Goal: Task Accomplishment & Management: Use online tool/utility

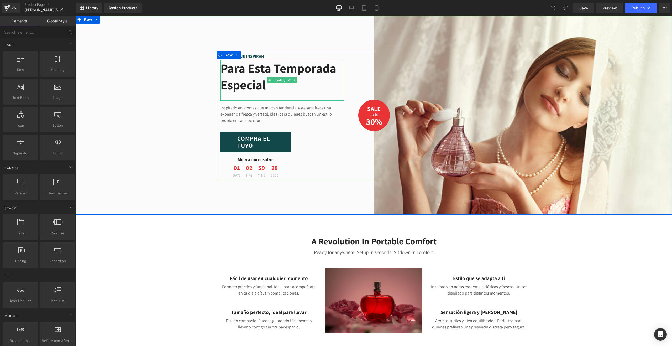
click at [235, 71] on h2 "Para esta temporada especial" at bounding box center [282, 76] width 123 height 33
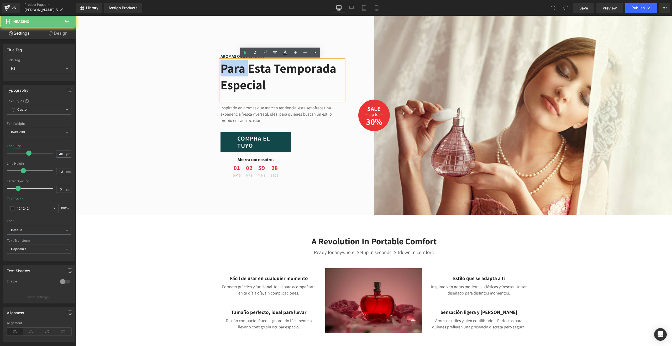
click at [235, 71] on h2 "Para esta temporada especial" at bounding box center [282, 76] width 123 height 33
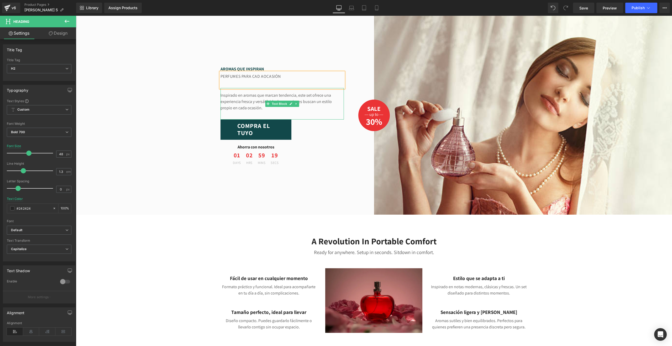
click at [226, 111] on p "Inspirado en aromas que marcan tendencia, este set ofrece una experiencia fresc…" at bounding box center [282, 101] width 123 height 19
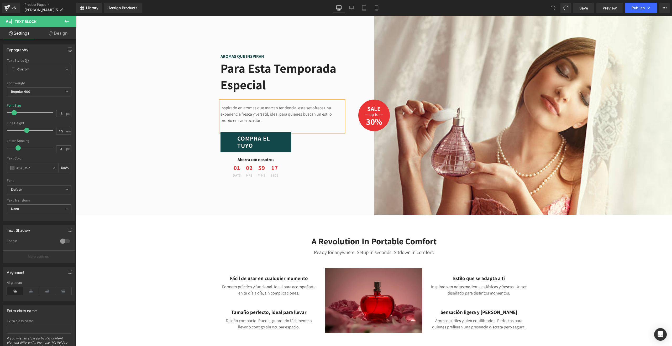
click at [203, 109] on div "AROMAS QUE INSPIRAN Text Block Para esta temporada especial Heading Inspirado e…" at bounding box center [225, 115] width 298 height 199
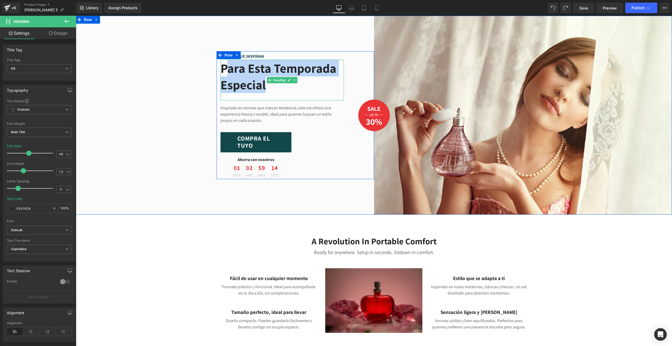
drag, startPoint x: 340, startPoint y: 85, endPoint x: 230, endPoint y: 69, distance: 111.5
click at [230, 69] on h2 "Para esta temporada especial" at bounding box center [282, 76] width 123 height 33
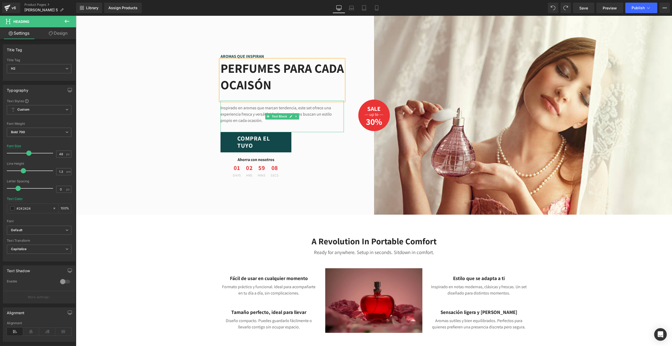
click at [239, 114] on p "Inspirado en aromas que marcan tendencia, este set ofrece una experiencia fresc…" at bounding box center [282, 114] width 123 height 19
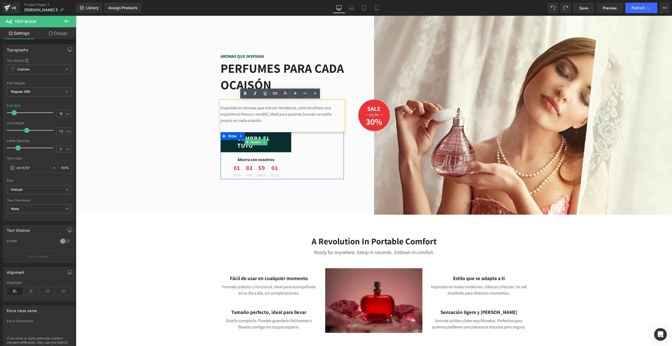
click at [235, 146] on link "COMPRA EL TUYO" at bounding box center [256, 142] width 71 height 20
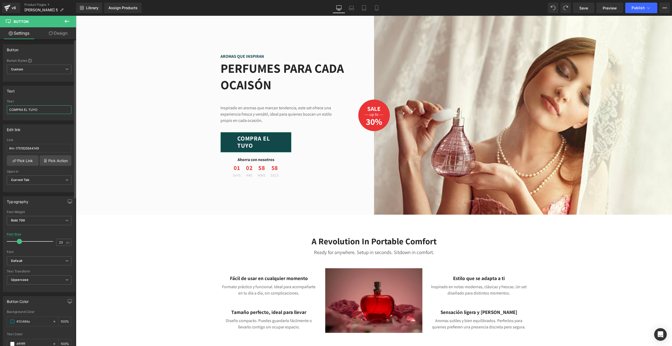
drag, startPoint x: 44, startPoint y: 108, endPoint x: 22, endPoint y: 109, distance: 21.5
click at [22, 109] on input "COMPRA EL TUYO" at bounding box center [39, 109] width 65 height 9
type input "COMPRAR AHORA"
click at [124, 119] on div "AROMAS QUE INSPIRAN Text Block PERFUMES PARA CADA OCAISÓN Heading Inspirado en …" at bounding box center [225, 115] width 298 height 199
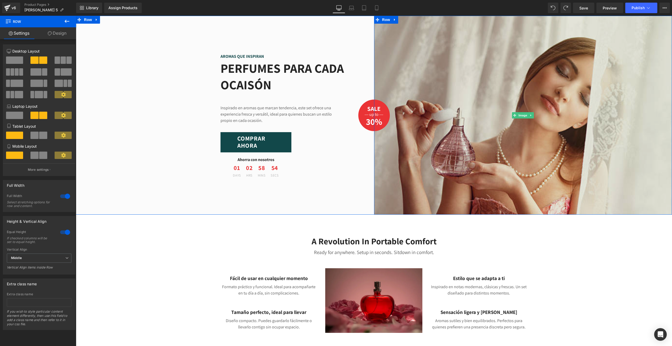
click at [490, 118] on img at bounding box center [523, 115] width 298 height 199
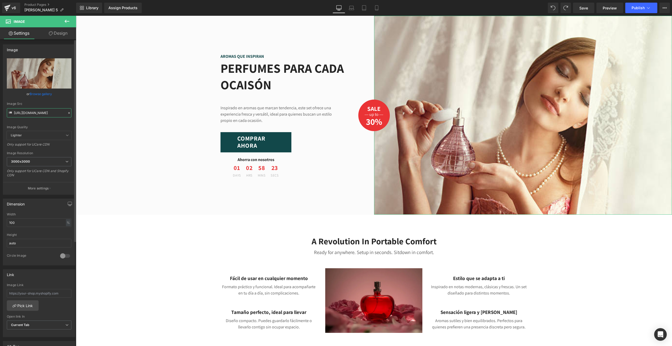
click at [45, 114] on input "[URL][DOMAIN_NAME]" at bounding box center [39, 112] width 65 height 9
paste input "[DOMAIN_NAME][URL]"
type input "[URL][DOMAIN_NAME]"
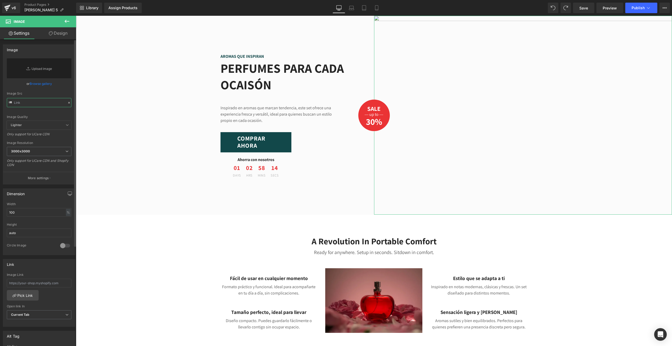
paste input "[URL][DOMAIN_NAME]"
type input "[URL][DOMAIN_NAME]"
click at [38, 100] on input "text" at bounding box center [39, 102] width 65 height 9
paste input "[URL][DOMAIN_NAME]"
type input "[URL][DOMAIN_NAME]"
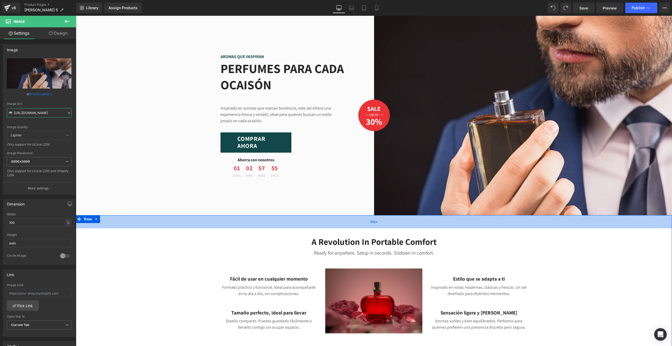
scroll to position [79, 0]
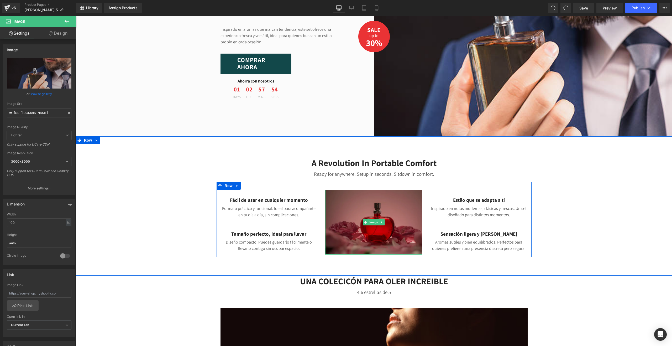
click at [370, 217] on img at bounding box center [373, 222] width 97 height 65
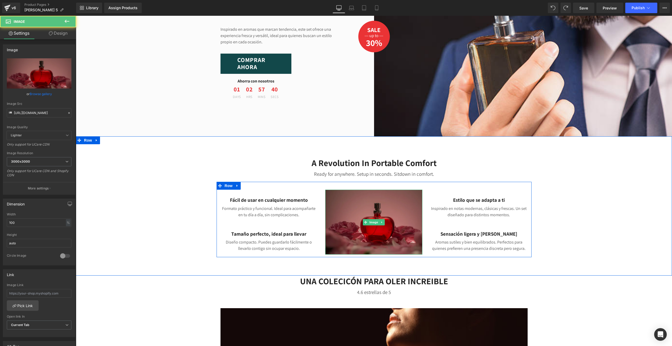
click at [363, 217] on img at bounding box center [373, 222] width 97 height 65
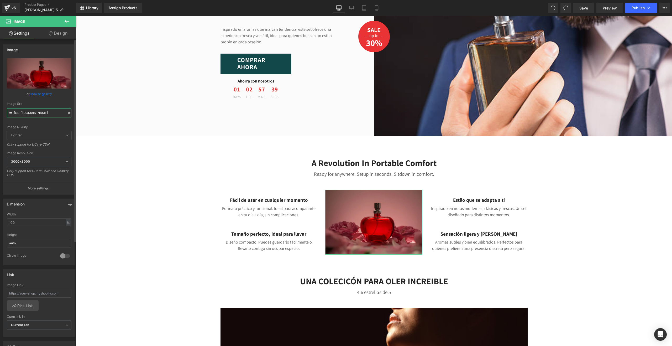
click at [47, 113] on input "[URL][DOMAIN_NAME]" at bounding box center [39, 112] width 65 height 9
paste input "[DOMAIN_NAME][URL]"
type input "[URL][DOMAIN_NAME]"
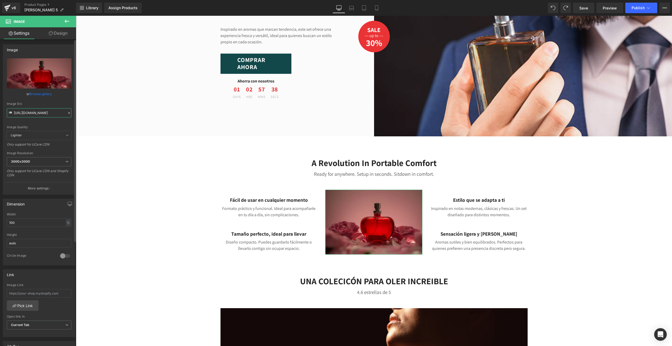
scroll to position [0, 193]
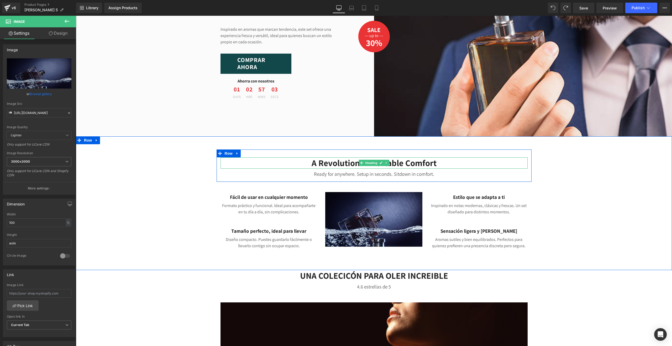
click at [334, 161] on h3 "A Revolution In Portable Comfort" at bounding box center [374, 162] width 307 height 11
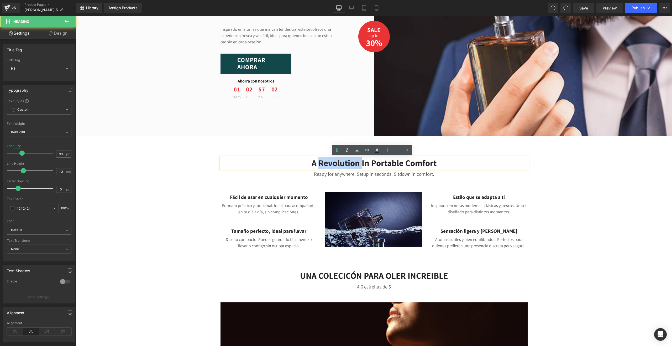
click at [334, 161] on h3 "A Revolution In Portable Comfort" at bounding box center [374, 162] width 307 height 11
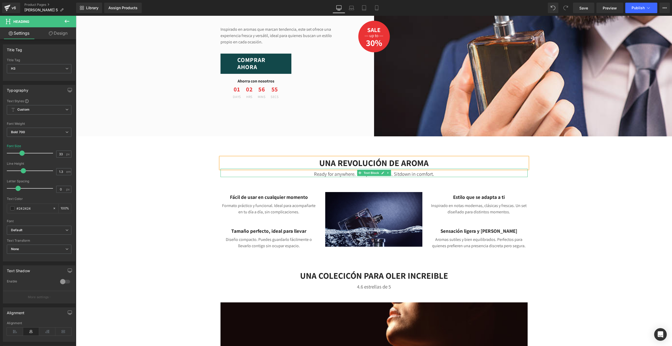
click at [340, 174] on p "Ready for anywhere. Setup in seconds. Sitdown in comfort." at bounding box center [374, 174] width 307 height 7
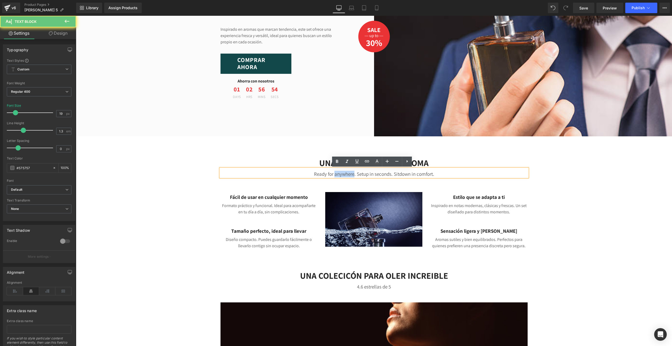
click at [340, 174] on p "Ready for anywhere. Setup in seconds. Sitdown in comfort." at bounding box center [374, 174] width 307 height 7
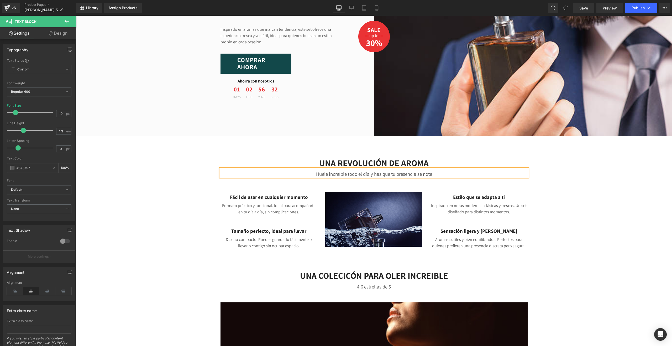
click at [583, 208] on div "UNA REVOLUCIÓN DE AROMA Heading Huele increíble todo el día y has que tu presen…" at bounding box center [374, 200] width 596 height 102
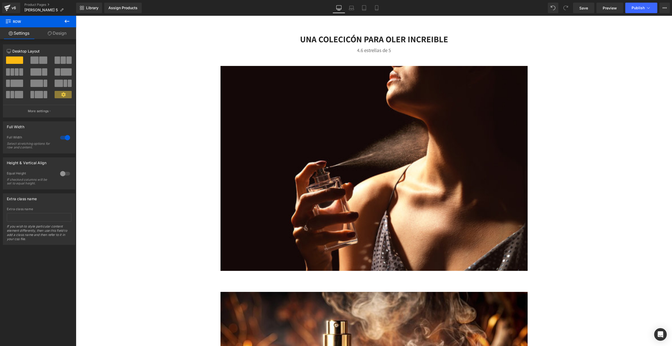
scroll to position [394, 0]
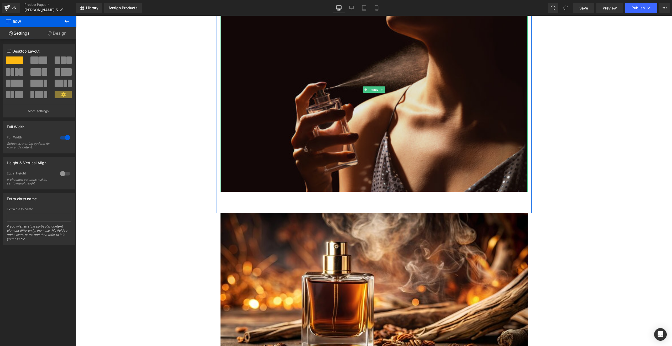
drag, startPoint x: 370, startPoint y: 104, endPoint x: 300, endPoint y: 115, distance: 70.7
click at [370, 104] on img at bounding box center [374, 89] width 307 height 205
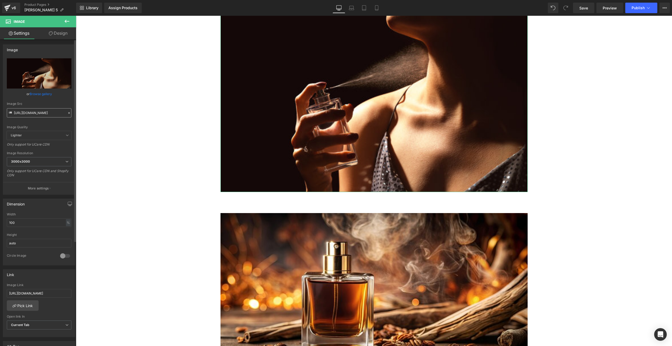
click at [47, 112] on input "[URL][DOMAIN_NAME]" at bounding box center [39, 112] width 65 height 9
type input "[URL][DOMAIN_NAME]"
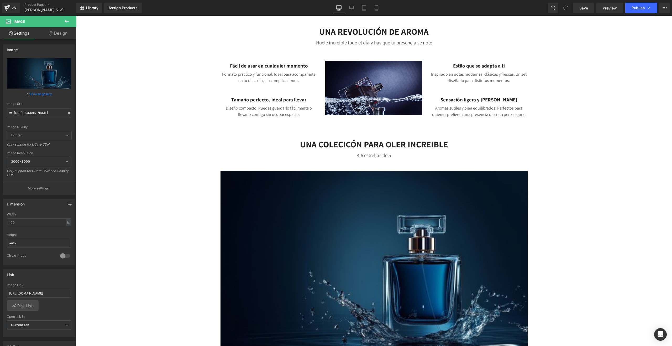
scroll to position [131, 0]
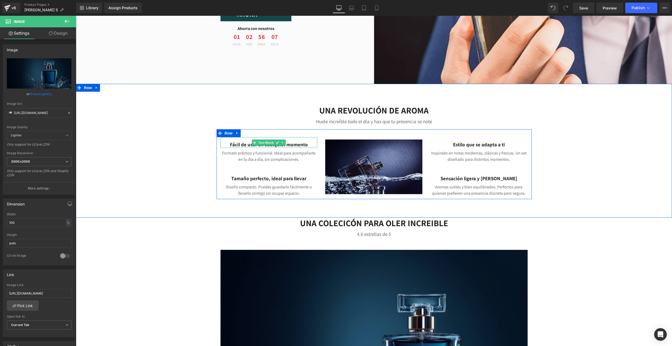
click at [238, 148] on p "Fácil de usar en cualquier momento" at bounding box center [269, 144] width 97 height 7
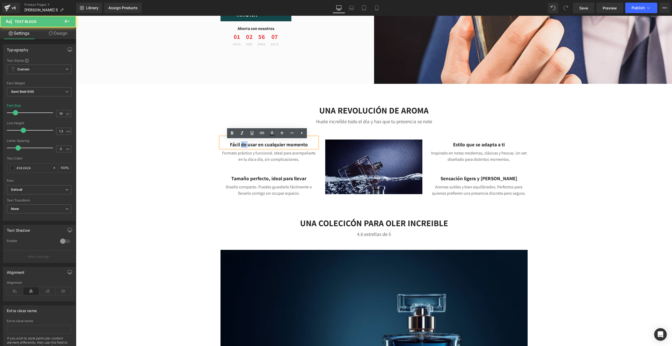
click at [238, 148] on p "Fácil de usar en cualquier momento" at bounding box center [269, 144] width 97 height 7
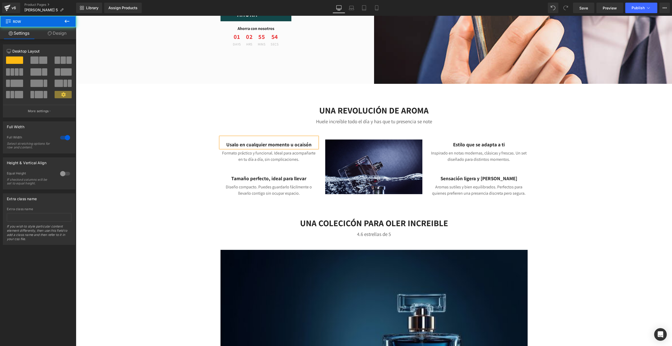
click at [179, 193] on div "UNA REVOLUCIÓN DE AROMA Heading Huele increíble todo el día y has que tu presen…" at bounding box center [374, 148] width 596 height 102
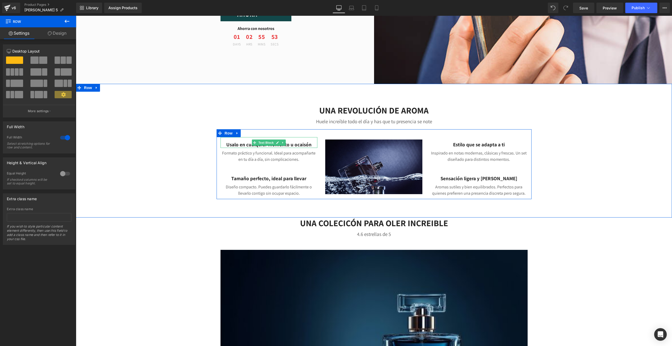
click at [303, 147] on p "Usalo en cualquier momento u ocaisón" at bounding box center [269, 144] width 97 height 7
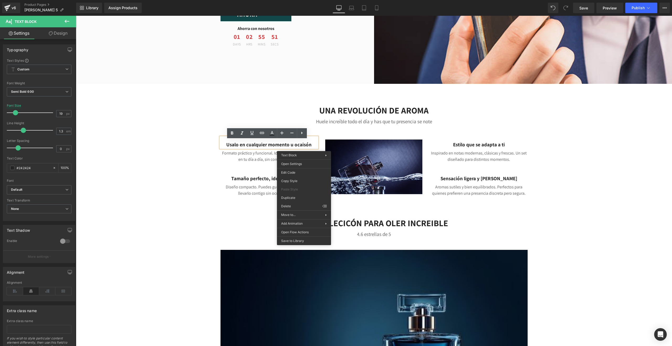
click at [303, 147] on p "Usalo en cualquier momento u ocaisón" at bounding box center [269, 144] width 97 height 7
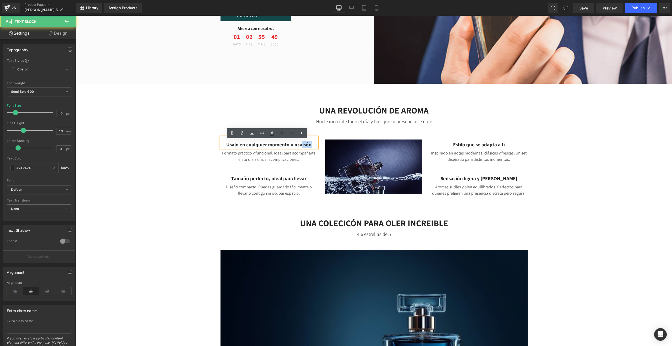
drag, startPoint x: 313, startPoint y: 148, endPoint x: 302, endPoint y: 148, distance: 10.5
click at [302, 148] on p "Usalo en cualquier momento u ocaisón" at bounding box center [269, 144] width 97 height 7
click at [225, 148] on p "Usalo en cualquier momento u ocasión" at bounding box center [269, 144] width 97 height 7
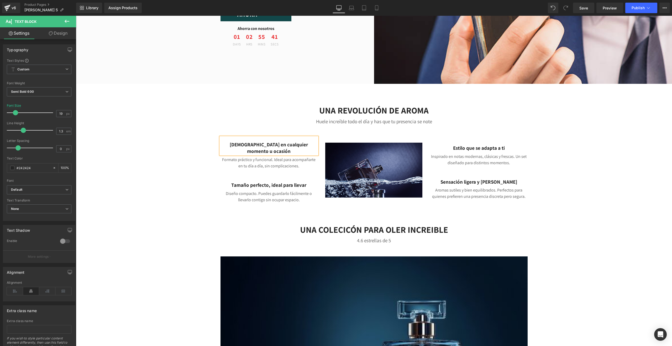
click at [189, 159] on div "UNA REVOLUCIÓN DE AROMA Heading Huele increíble todo el día y has que tu presen…" at bounding box center [374, 151] width 596 height 109
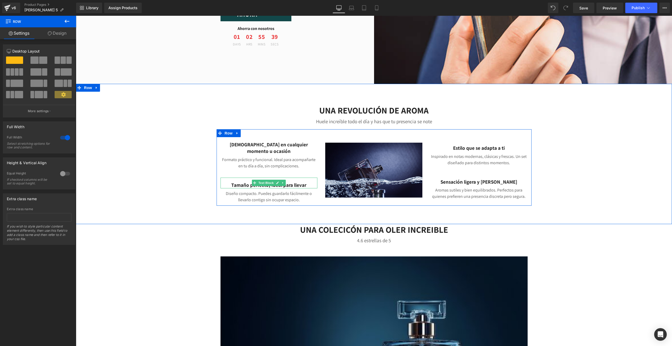
click at [241, 183] on p "Tamaño perfecto, ideal para llevar" at bounding box center [269, 185] width 97 height 7
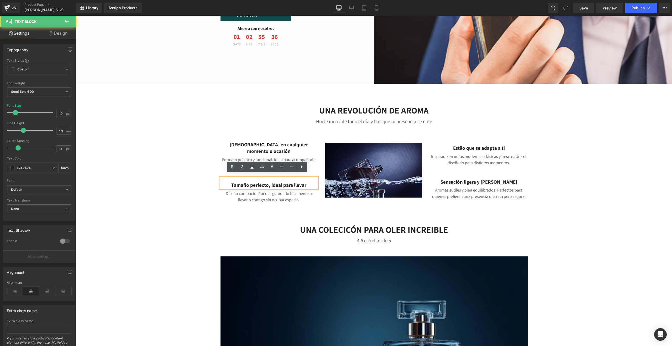
click at [308, 183] on p "Tamaño perfecto, ideal para llevar" at bounding box center [269, 185] width 97 height 7
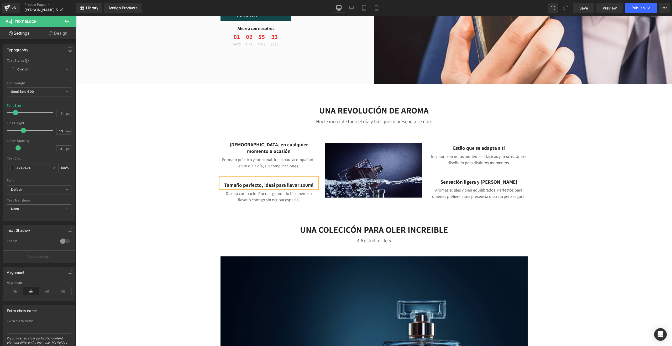
scroll to position [128, 0]
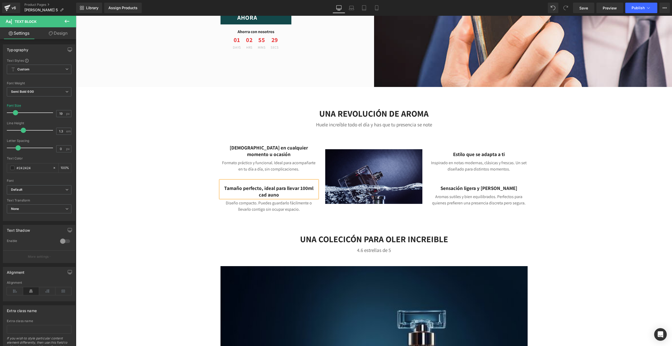
click at [267, 189] on p "Tamaño perfecto, ideal para llevar 100ml cad auno" at bounding box center [269, 191] width 97 height 13
click at [499, 151] on p "Estilo que se adapta a ti" at bounding box center [478, 154] width 97 height 7
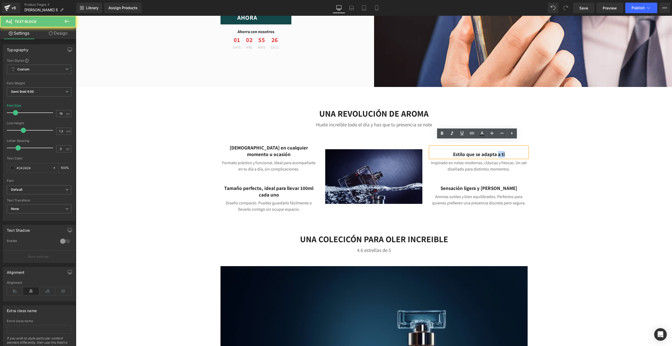
drag, startPoint x: 509, startPoint y: 148, endPoint x: 499, endPoint y: 150, distance: 10.6
click at [499, 151] on p "Estilo que se adapta a ti" at bounding box center [478, 154] width 97 height 7
drag, startPoint x: 476, startPoint y: 148, endPoint x: 440, endPoint y: 149, distance: 36.0
click at [440, 151] on p "Estilo que se adapta a ti" at bounding box center [478, 154] width 97 height 7
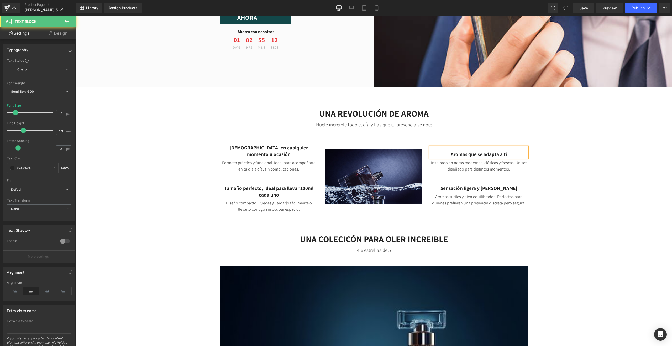
click at [514, 151] on p "Aromas que se adapta a ti" at bounding box center [478, 154] width 97 height 7
drag, startPoint x: 508, startPoint y: 181, endPoint x: 451, endPoint y: 181, distance: 57.8
click at [451, 185] on p "Sensación ligera y [PERSON_NAME]" at bounding box center [478, 188] width 97 height 7
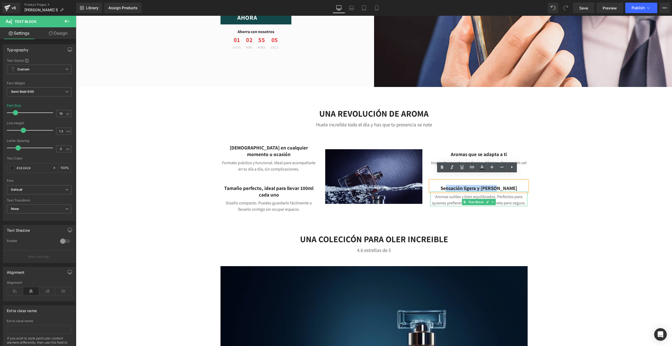
click at [514, 200] on p "Aromas sutiles y bien equilibrados. Perfectos para quienes prefieren una presen…" at bounding box center [478, 200] width 97 height 13
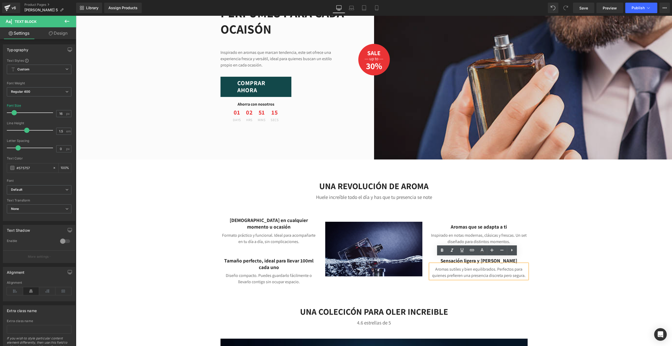
scroll to position [0, 0]
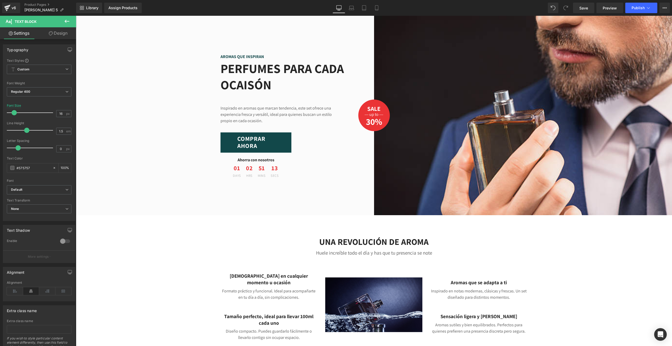
click at [171, 249] on div "UNA REVOLUCIÓN DE AROMA Heading Huele increíble todo el día y has que tu presen…" at bounding box center [374, 285] width 596 height 115
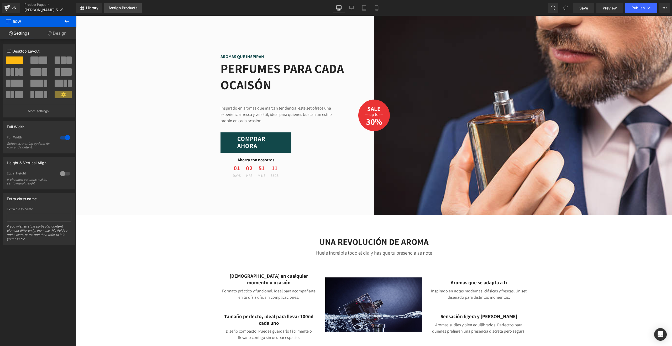
click at [120, 9] on div "Assign Products" at bounding box center [122, 8] width 29 height 4
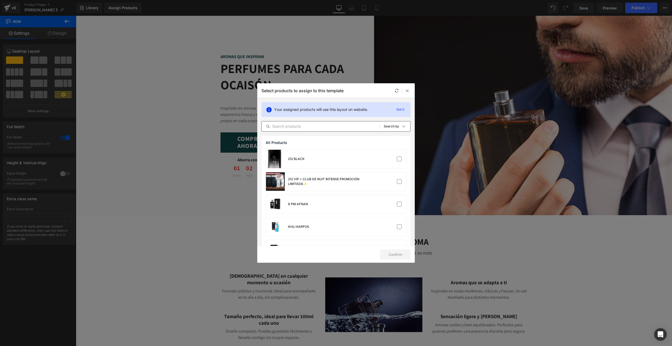
click at [332, 130] on div "All Products Shopify Collections Product Templates Shopify Collections Sort: Se…" at bounding box center [336, 126] width 149 height 11
click at [316, 128] on input "text" at bounding box center [321, 126] width 118 height 6
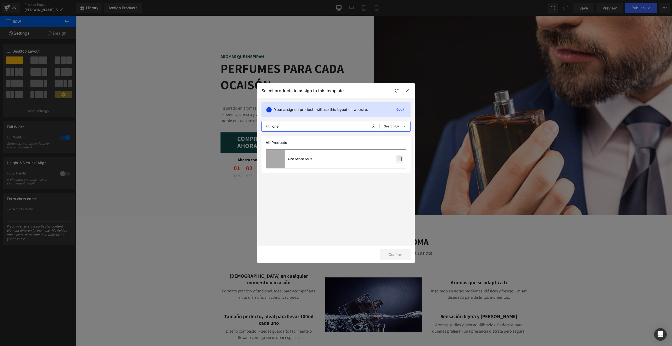
type input "one"
click at [399, 159] on label at bounding box center [399, 159] width 5 height 5
click at [399, 159] on input "checkbox" at bounding box center [399, 159] width 0 height 0
click at [402, 253] on button "Confirm" at bounding box center [395, 254] width 30 height 11
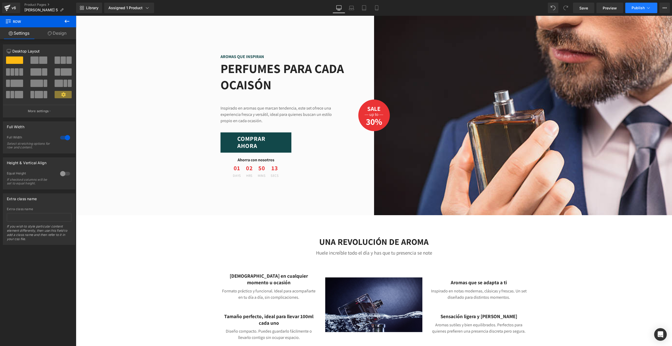
click at [641, 8] on span "Publish" at bounding box center [638, 8] width 13 height 4
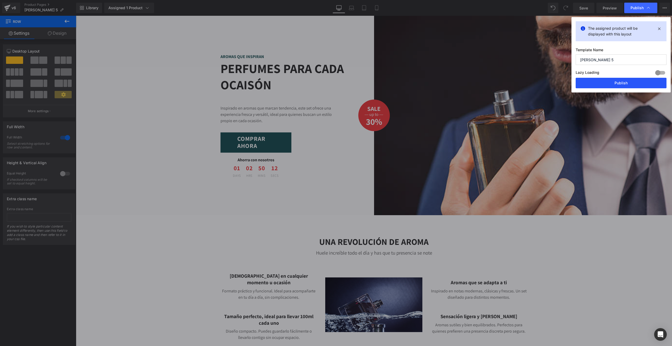
click at [625, 84] on button "Publish" at bounding box center [621, 83] width 91 height 11
